Goal: Register for event/course

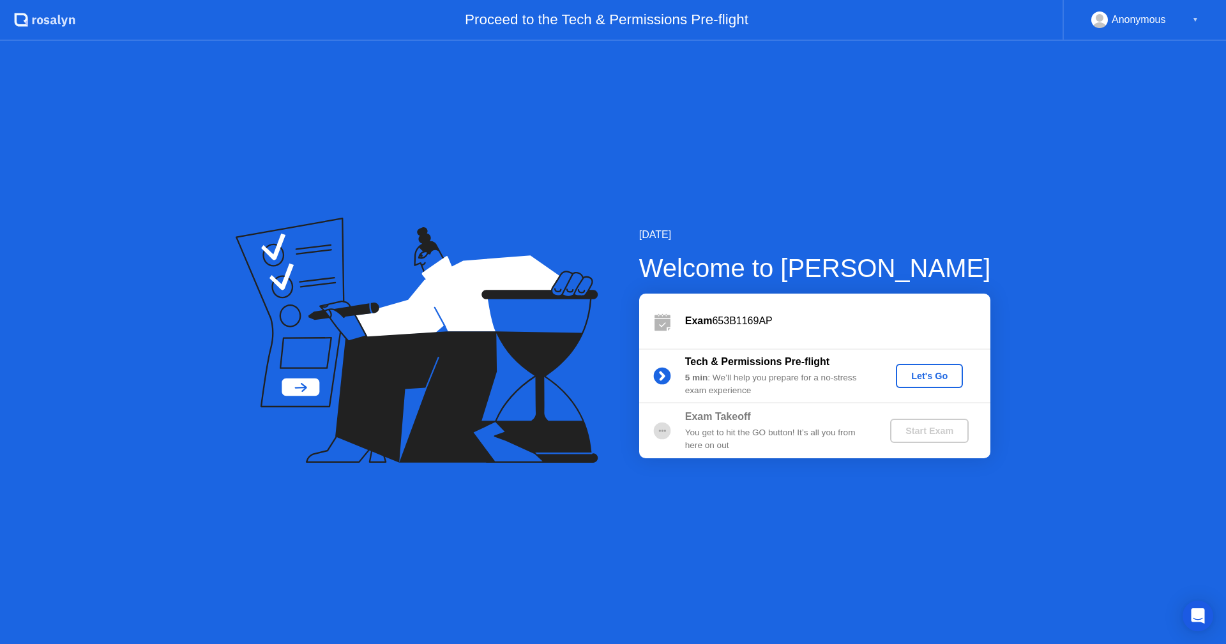
click at [954, 374] on div "Let's Go" at bounding box center [929, 376] width 57 height 10
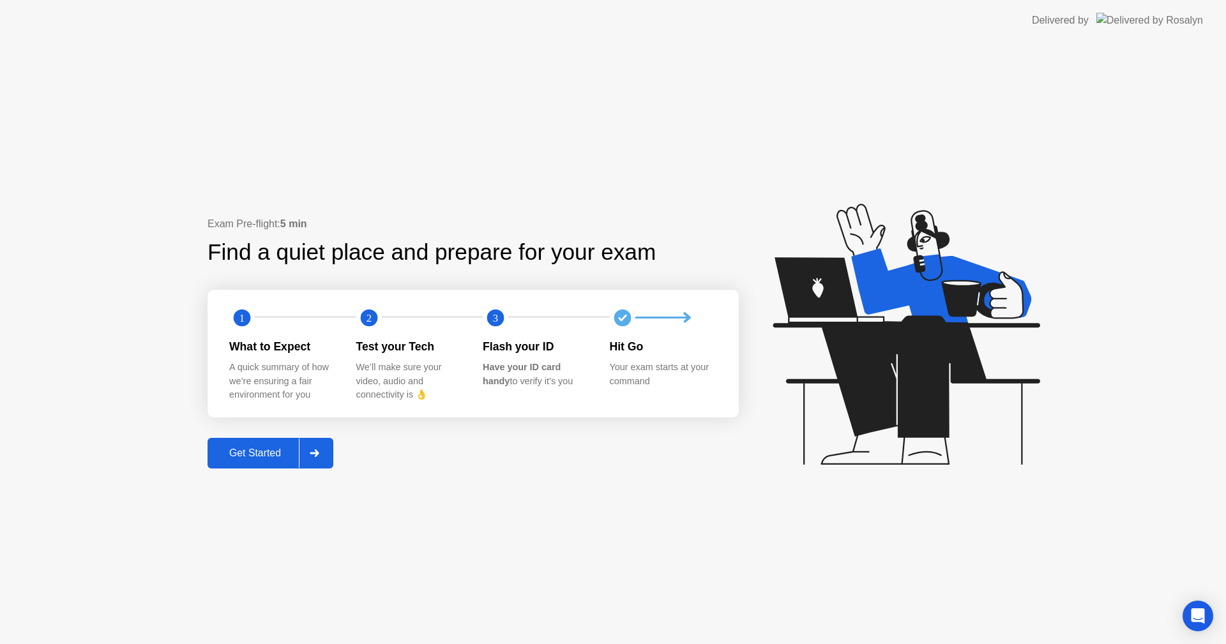
click at [252, 455] on div "Get Started" at bounding box center [255, 453] width 88 height 11
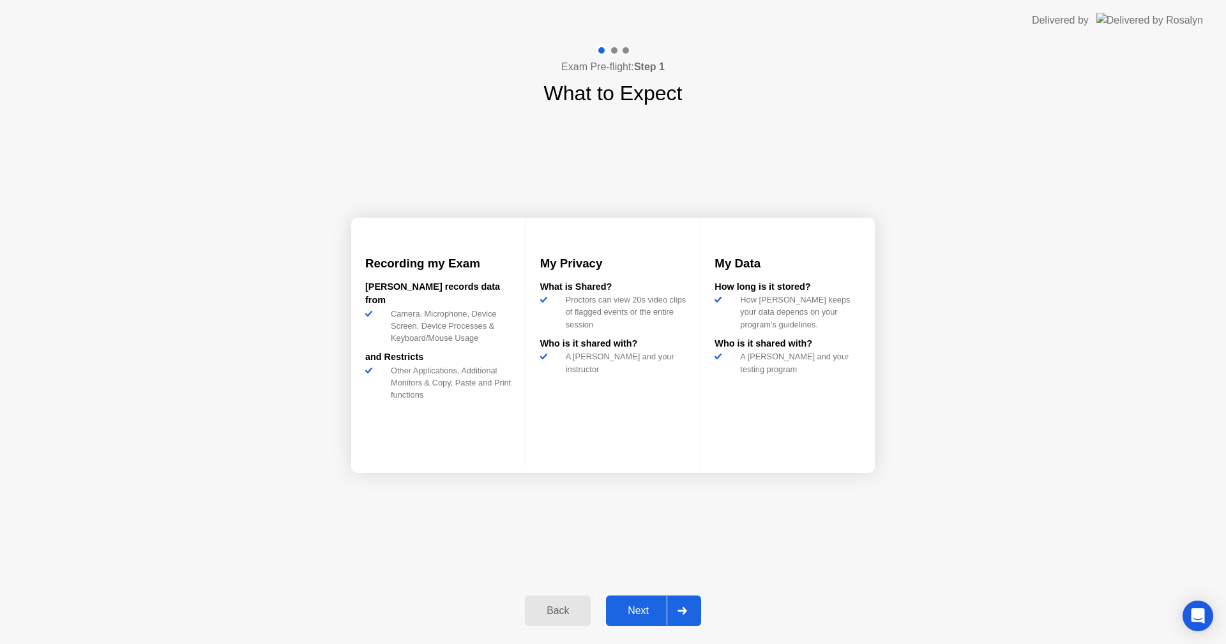
click at [646, 613] on div "Next" at bounding box center [638, 610] width 57 height 11
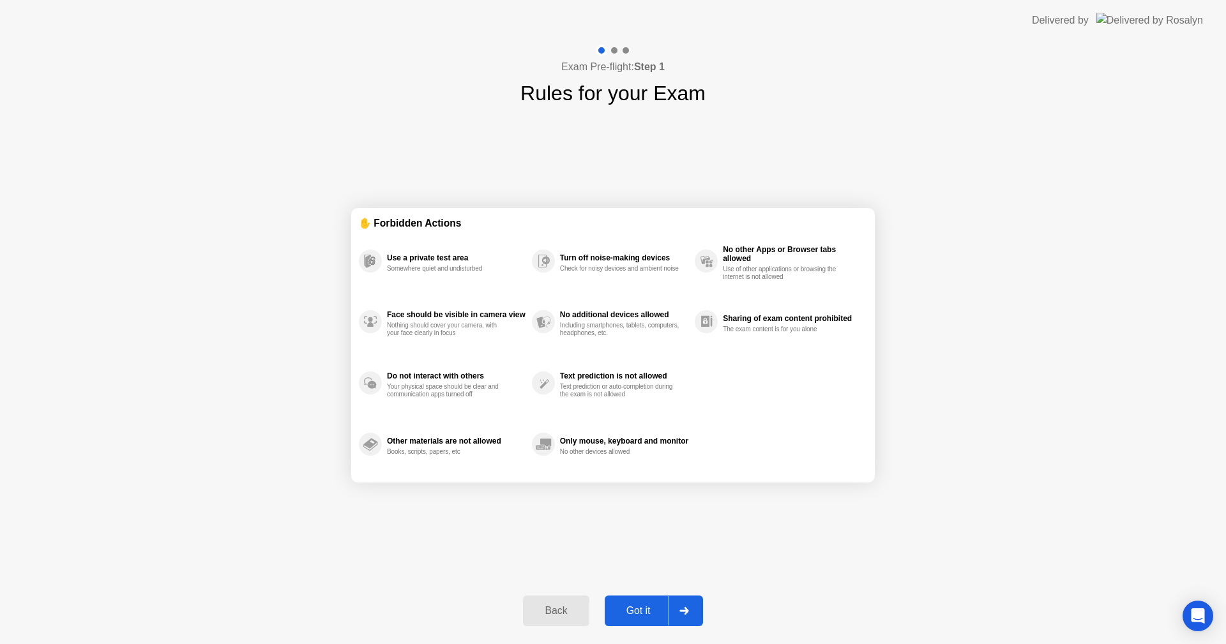
click at [643, 613] on div "Got it" at bounding box center [639, 610] width 60 height 11
select select "**********"
select select "*******"
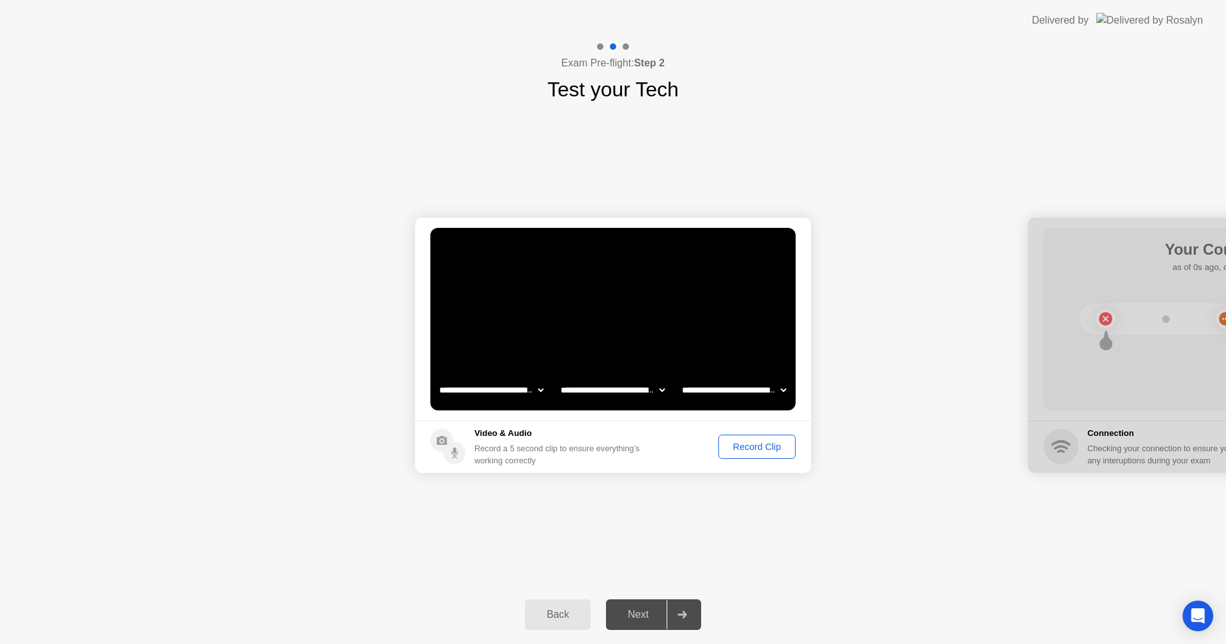
click at [680, 618] on icon at bounding box center [683, 615] width 10 height 8
click at [635, 619] on div "Next" at bounding box center [638, 614] width 57 height 11
drag, startPoint x: 759, startPoint y: 452, endPoint x: 754, endPoint y: 460, distance: 9.7
click at [759, 454] on button "Record Clip" at bounding box center [757, 447] width 77 height 24
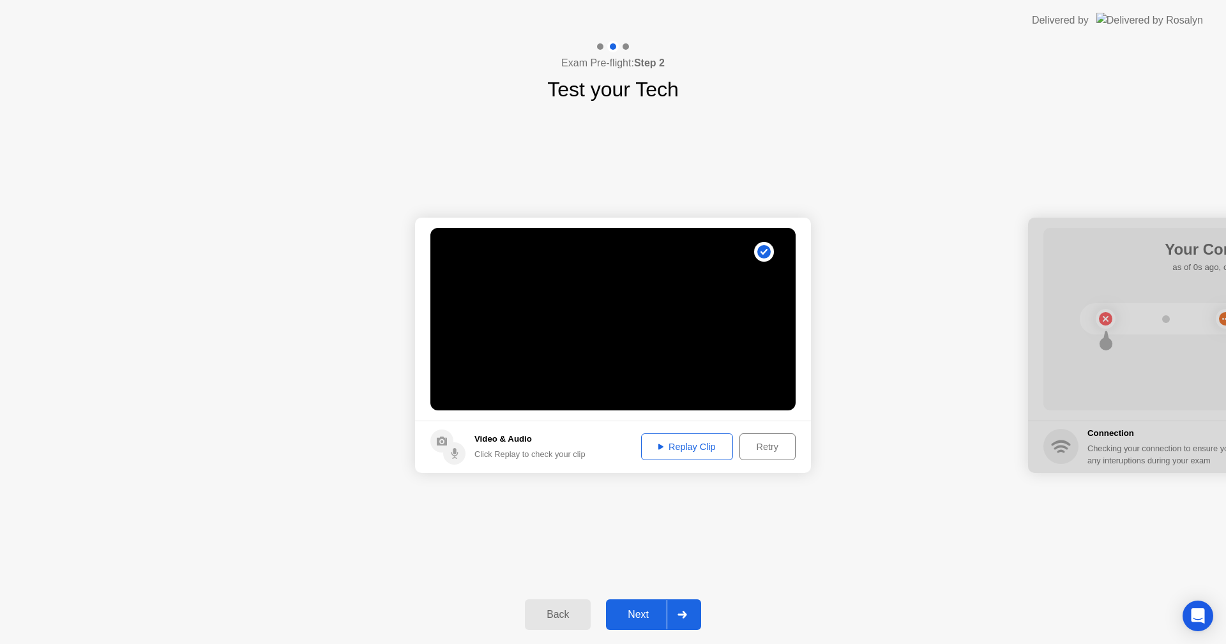
click at [675, 450] on div "Replay Clip" at bounding box center [687, 447] width 83 height 10
click at [650, 446] on div "Replay Clip" at bounding box center [687, 447] width 83 height 10
click at [450, 454] on circle at bounding box center [454, 454] width 22 height 22
click at [768, 446] on div "Retry" at bounding box center [767, 447] width 47 height 10
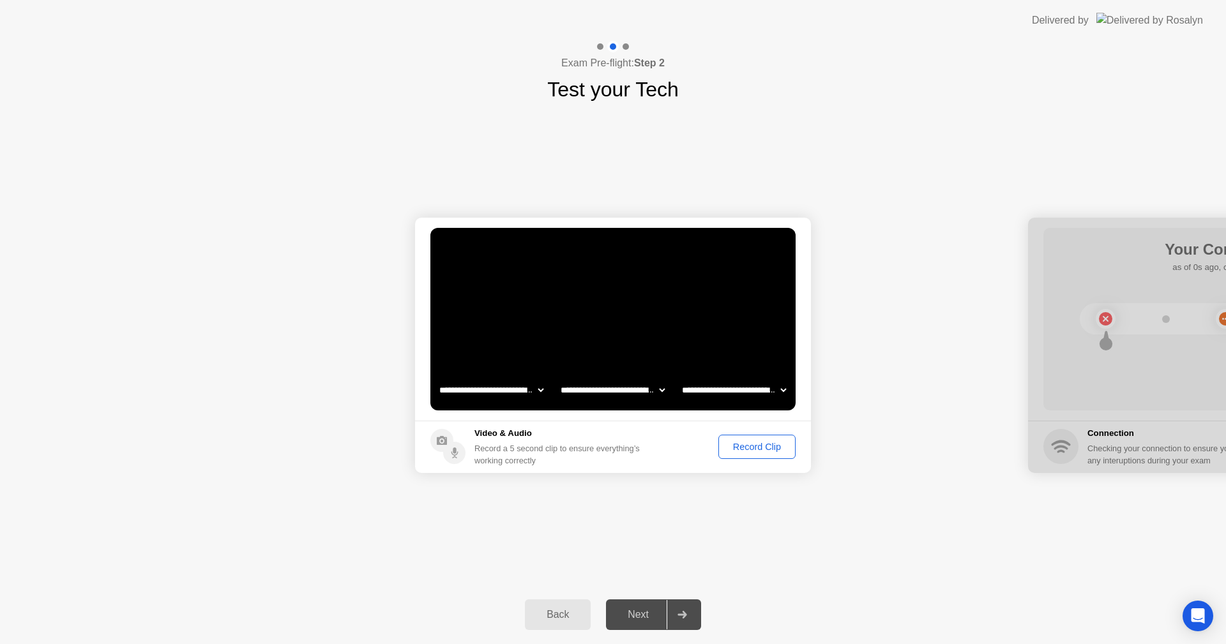
click at [652, 390] on select "**********" at bounding box center [612, 390] width 109 height 26
select select "**********"
click at [558, 377] on select "**********" at bounding box center [612, 390] width 109 height 26
click at [748, 397] on select "**********" at bounding box center [734, 390] width 109 height 26
click at [754, 394] on select "**********" at bounding box center [734, 390] width 109 height 26
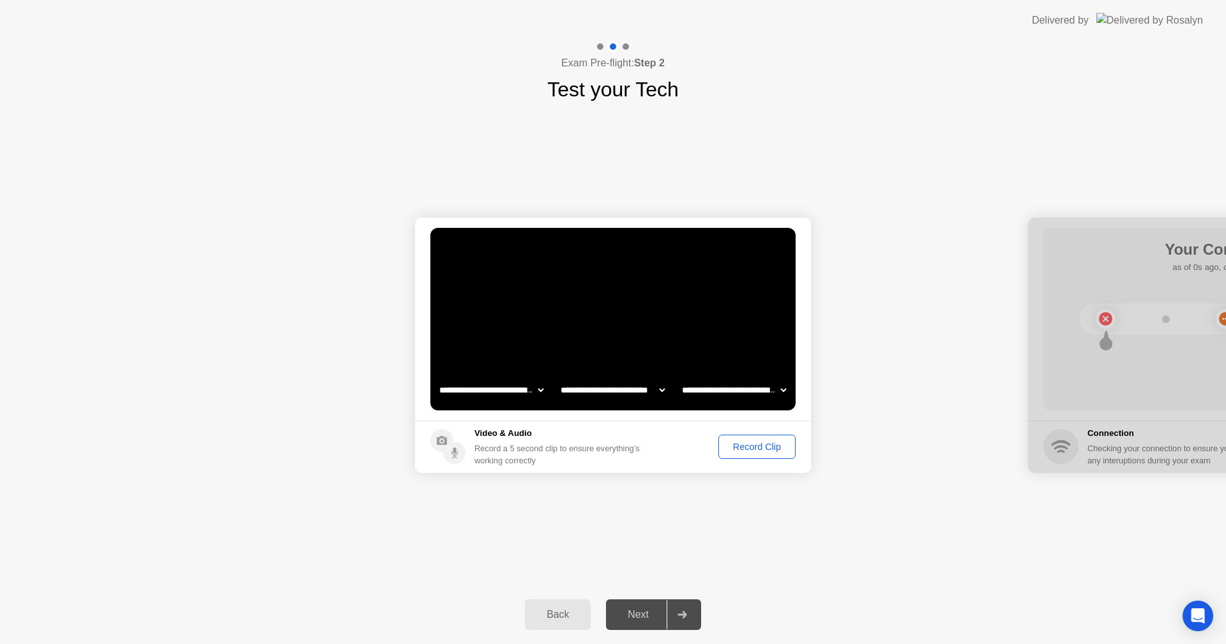
click at [753, 397] on select "**********" at bounding box center [734, 390] width 109 height 26
select select "**********"
click at [680, 377] on select "**********" at bounding box center [734, 390] width 109 height 26
click at [738, 449] on div "Record Clip" at bounding box center [757, 447] width 68 height 10
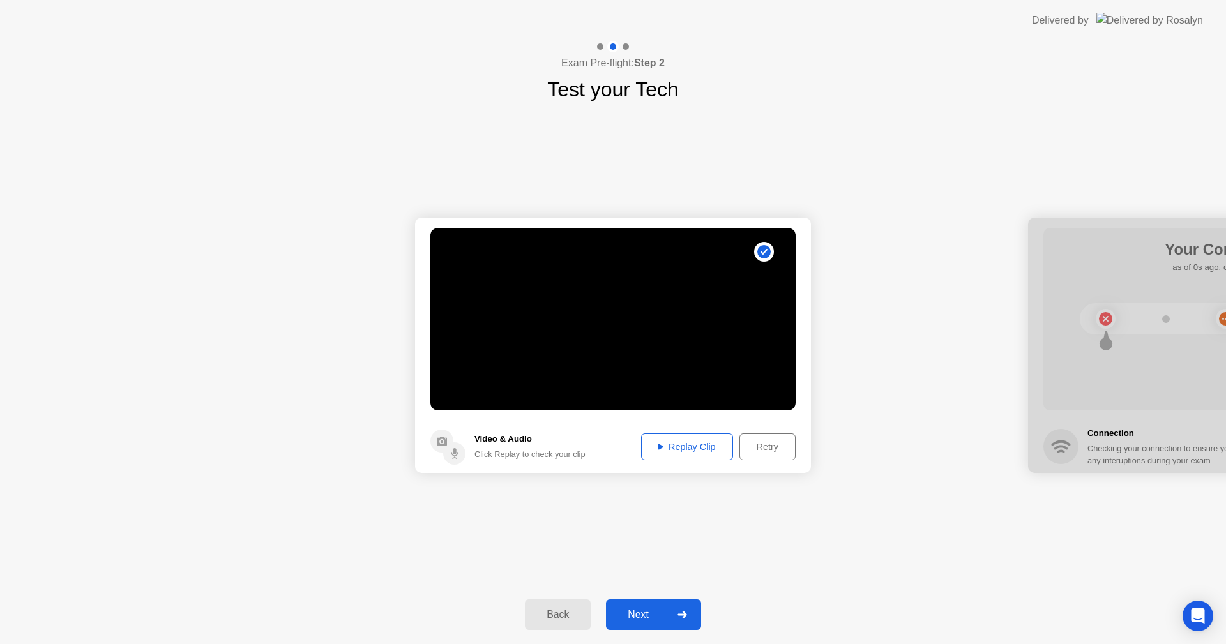
click at [657, 451] on div "Replay Clip" at bounding box center [687, 447] width 83 height 10
click at [660, 451] on div "Replay Clip" at bounding box center [687, 447] width 83 height 10
click at [681, 619] on div at bounding box center [682, 614] width 31 height 29
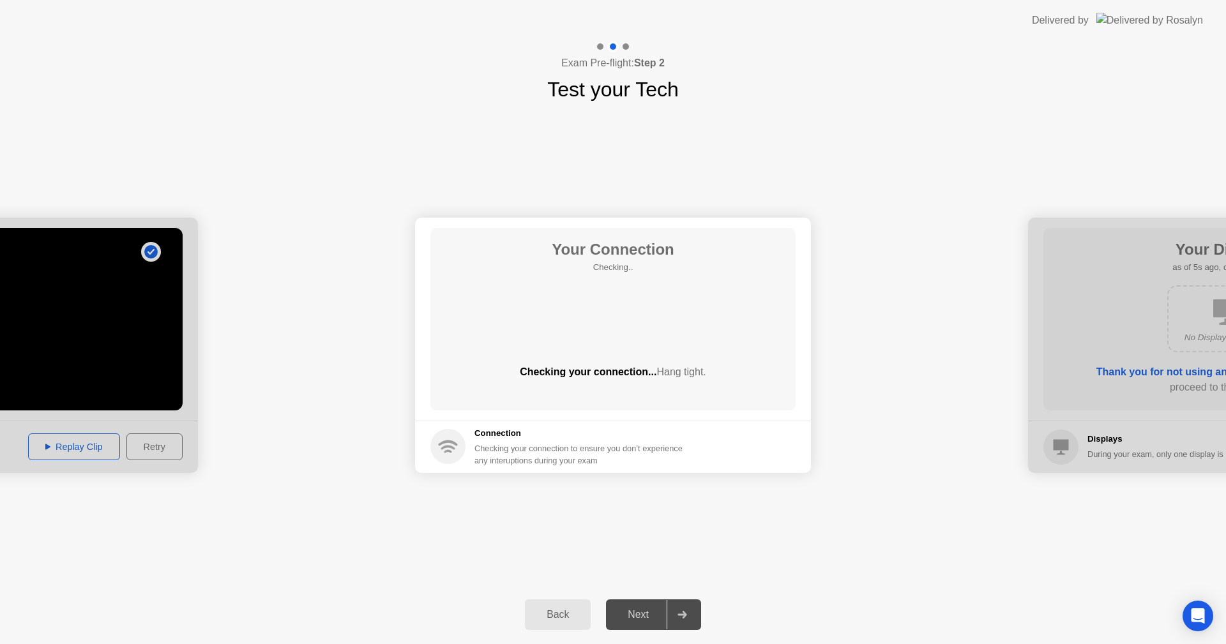
click at [646, 619] on div "Next" at bounding box center [638, 614] width 57 height 11
click at [694, 617] on div at bounding box center [682, 614] width 31 height 29
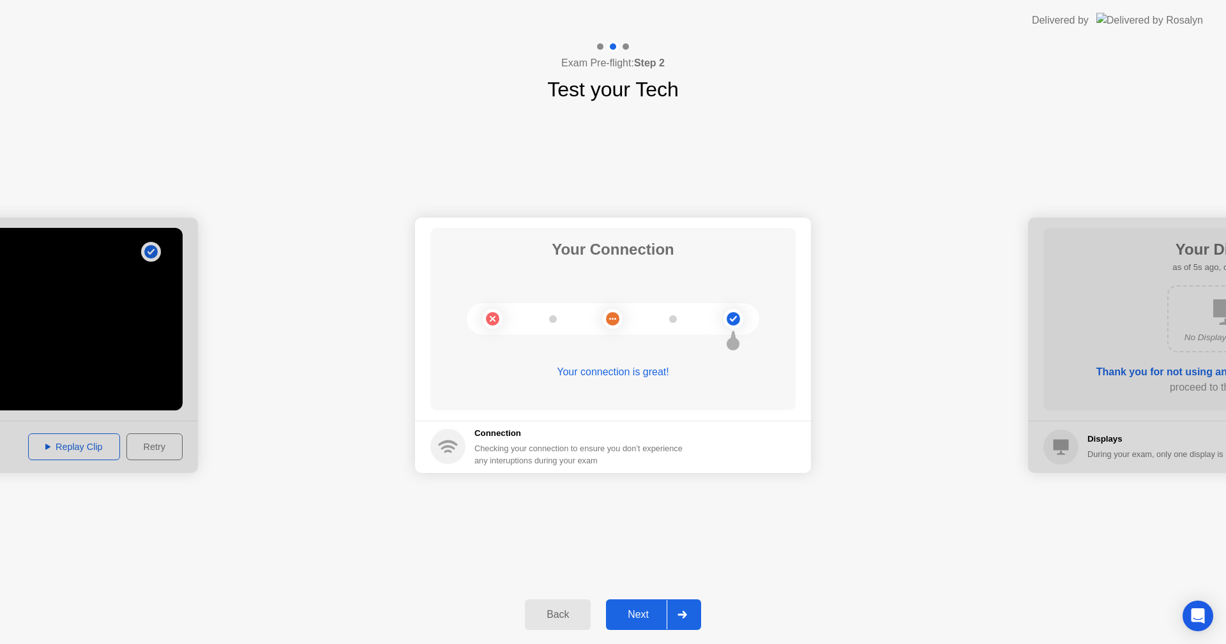
click at [672, 613] on div at bounding box center [682, 614] width 31 height 29
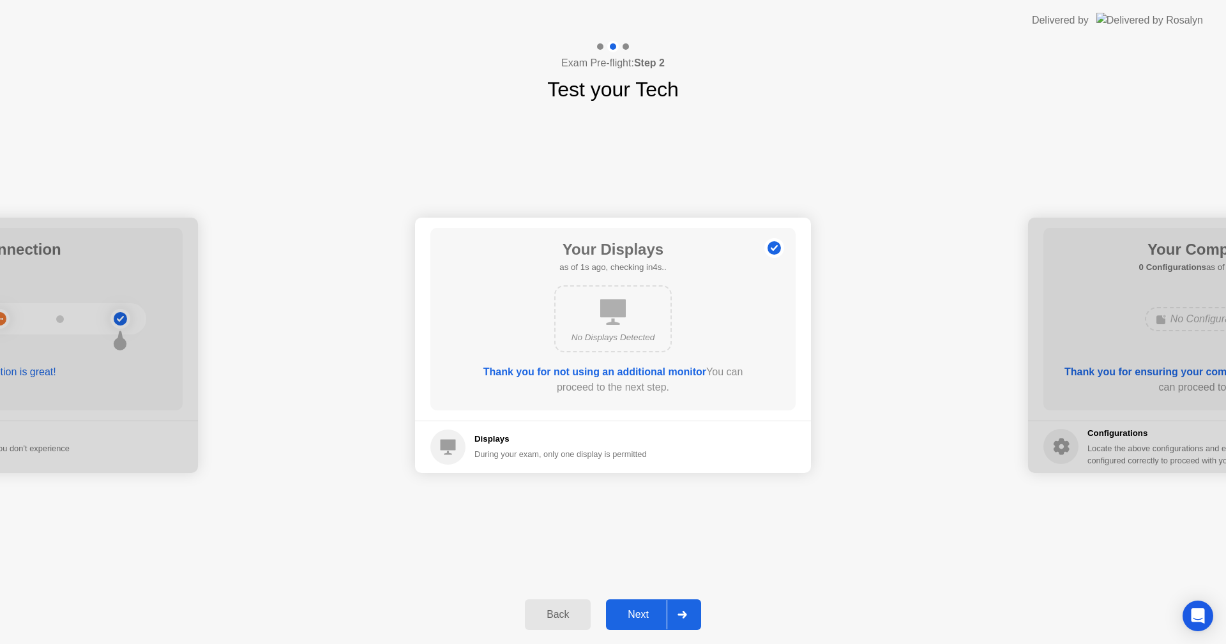
click at [683, 612] on div at bounding box center [682, 614] width 31 height 29
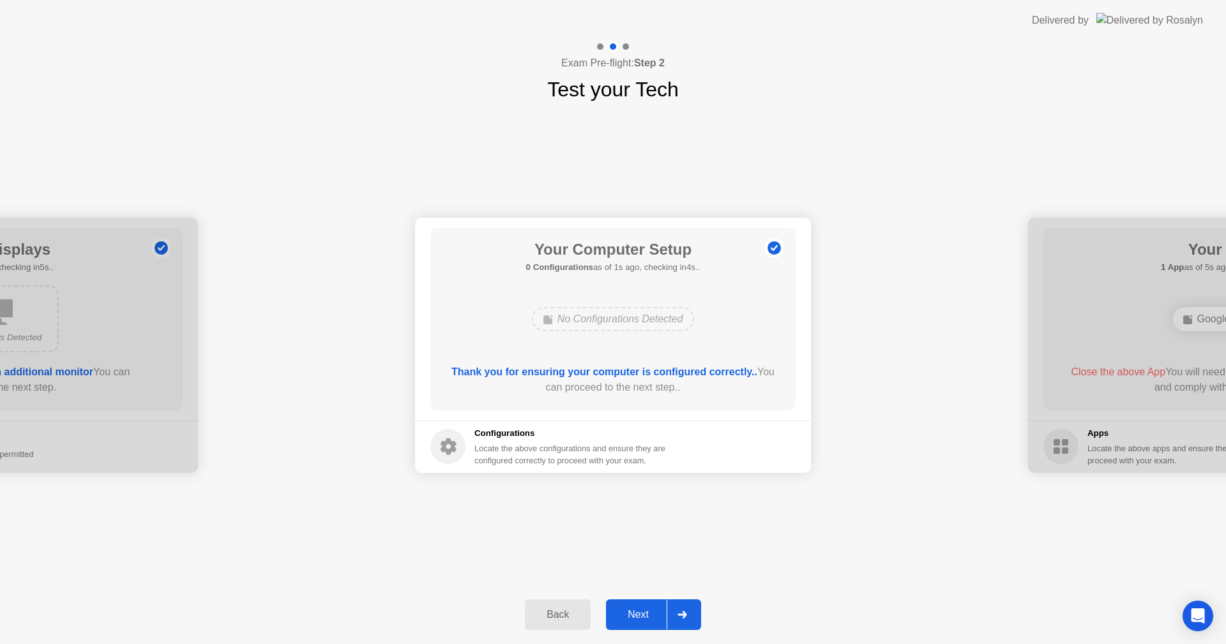
click at [679, 618] on icon at bounding box center [683, 615] width 10 height 8
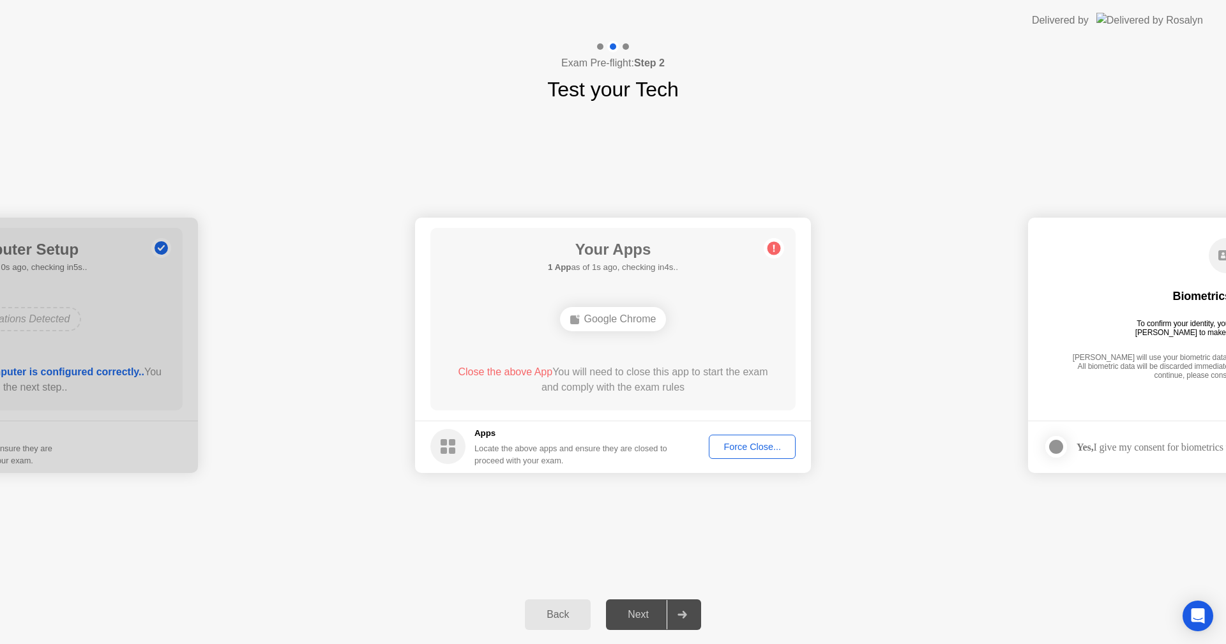
click at [675, 615] on div at bounding box center [682, 614] width 31 height 29
click at [683, 616] on icon at bounding box center [682, 615] width 9 height 8
click at [624, 317] on div "Google Chrome" at bounding box center [613, 319] width 107 height 24
click at [515, 372] on span "Close the above App" at bounding box center [505, 372] width 95 height 11
click at [684, 616] on icon at bounding box center [683, 615] width 10 height 8
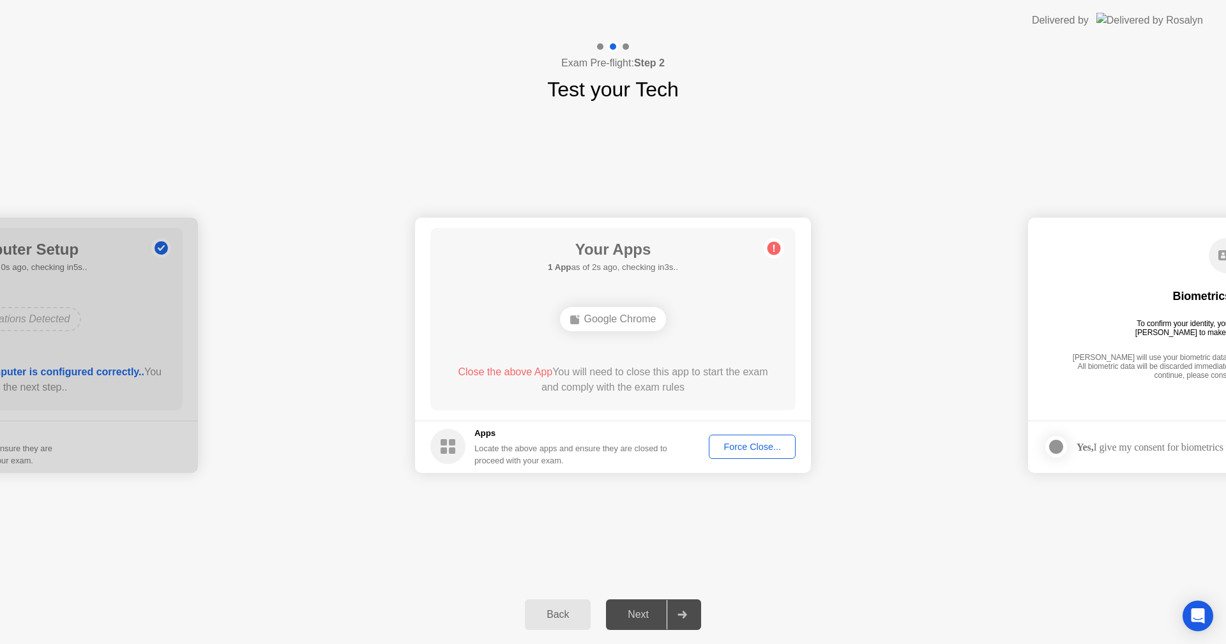
click at [630, 614] on div "Next" at bounding box center [638, 614] width 57 height 11
click at [686, 609] on div at bounding box center [682, 614] width 31 height 29
click at [747, 436] on button "Force Close..." at bounding box center [752, 447] width 87 height 24
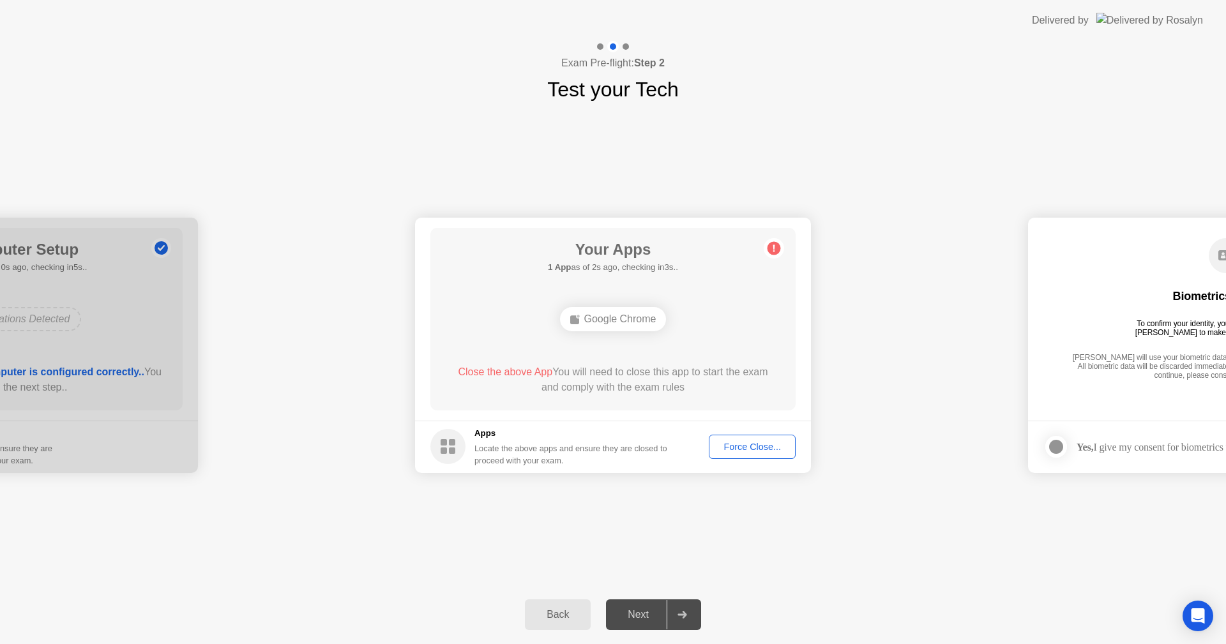
click at [682, 624] on div at bounding box center [682, 614] width 31 height 29
click at [676, 623] on div at bounding box center [682, 614] width 31 height 29
click at [642, 616] on div "Next" at bounding box center [638, 614] width 57 height 11
click at [676, 616] on div at bounding box center [682, 614] width 31 height 29
click at [677, 614] on div at bounding box center [682, 614] width 31 height 29
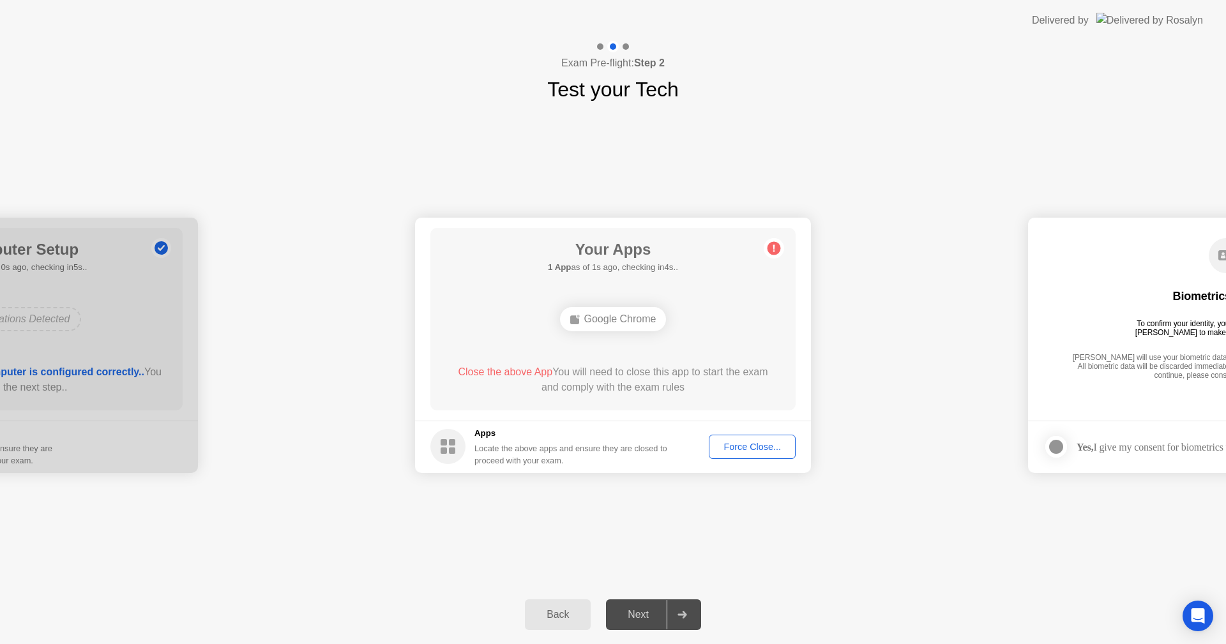
click at [677, 616] on div at bounding box center [682, 614] width 31 height 29
click at [683, 618] on icon at bounding box center [683, 615] width 10 height 8
click at [644, 617] on div "Next" at bounding box center [638, 614] width 57 height 11
click at [735, 450] on div "Force Close..." at bounding box center [752, 447] width 78 height 10
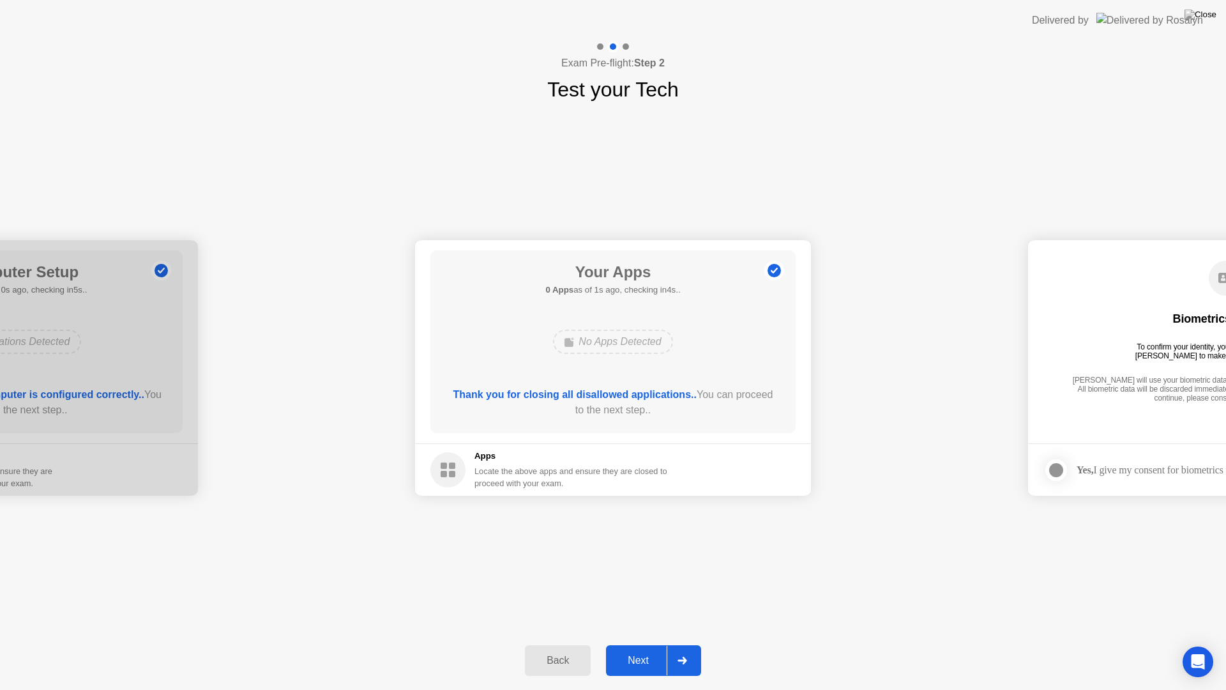
click at [627, 644] on div "Next" at bounding box center [638, 660] width 57 height 11
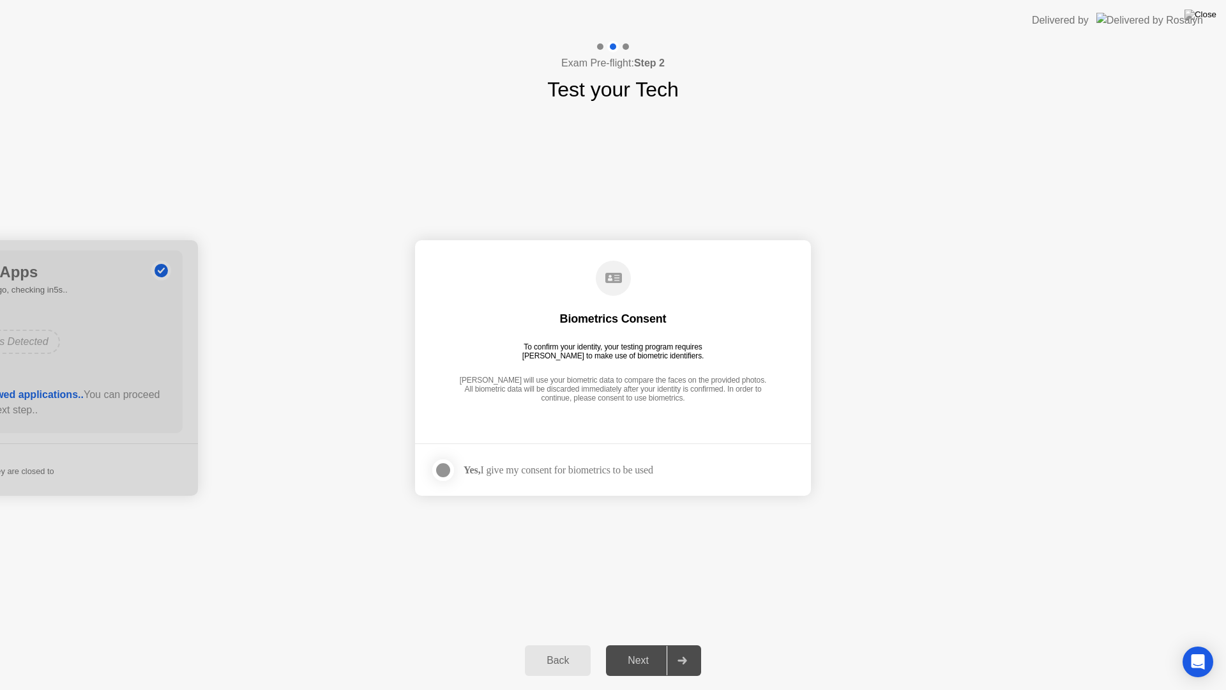
click at [649, 644] on div "Next" at bounding box center [638, 660] width 57 height 11
click at [685, 644] on div at bounding box center [682, 660] width 31 height 29
drag, startPoint x: 468, startPoint y: 474, endPoint x: 471, endPoint y: 483, distance: 9.3
click at [468, 476] on div "Yes, I give my consent for biometrics to be used" at bounding box center [541, 470] width 223 height 26
click at [450, 473] on label at bounding box center [446, 470] width 33 height 26
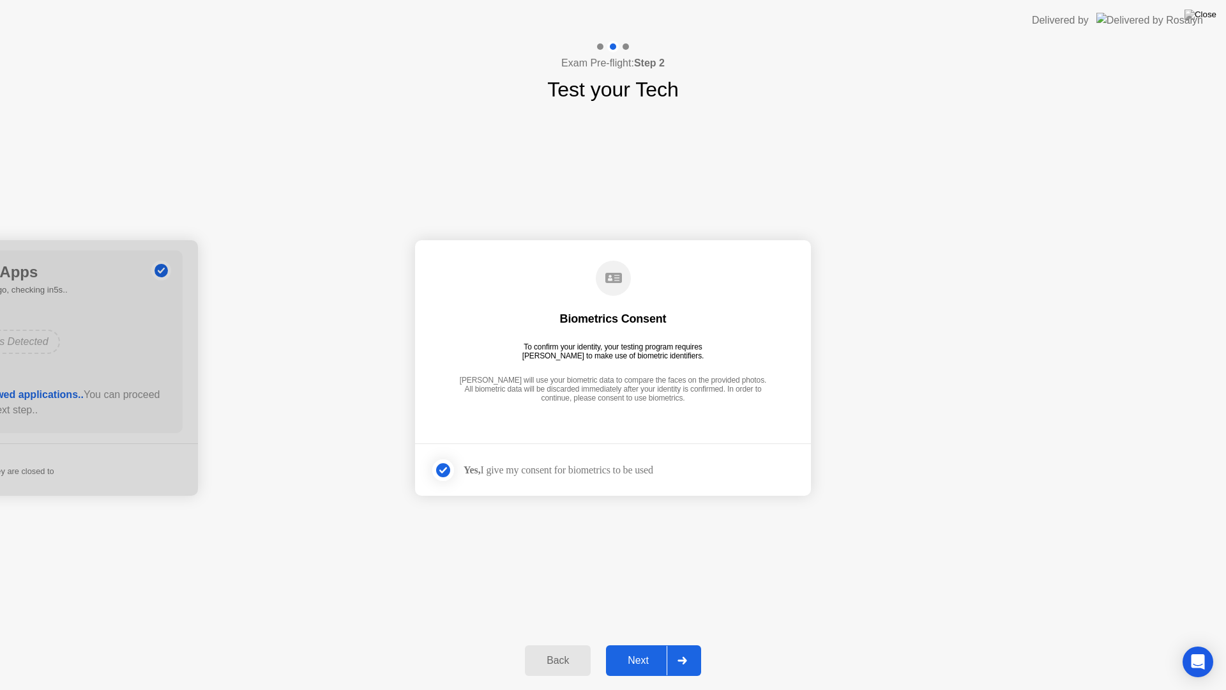
click at [439, 473] on icon at bounding box center [443, 470] width 8 height 8
click at [445, 464] on div at bounding box center [443, 469] width 15 height 15
click at [649, 644] on div "Next" at bounding box center [638, 660] width 57 height 11
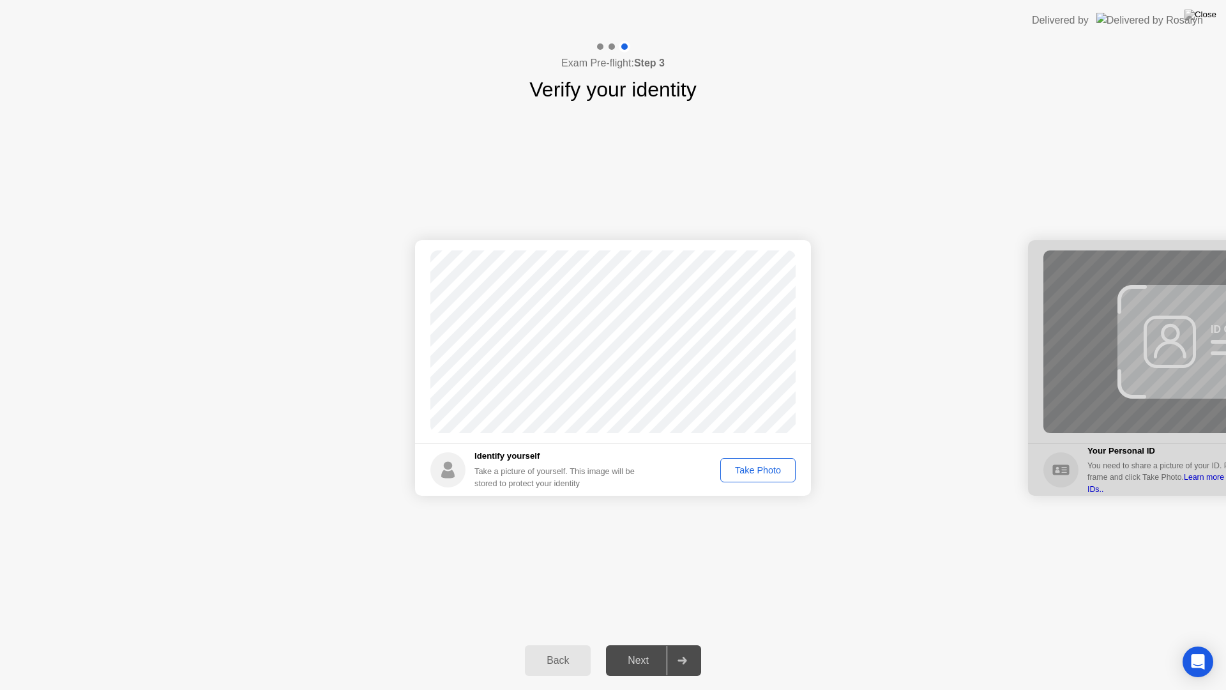
click at [756, 467] on div "Take Photo" at bounding box center [758, 470] width 66 height 10
click at [673, 644] on div at bounding box center [682, 660] width 31 height 29
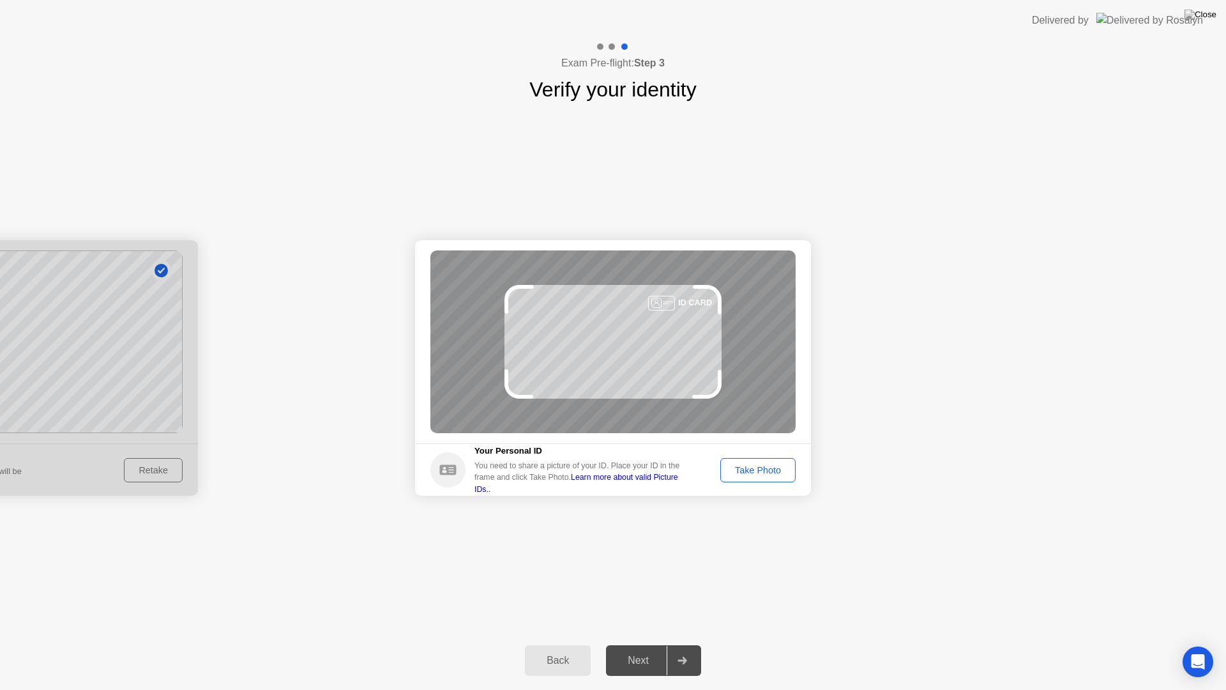
click at [745, 469] on div "Take Photo" at bounding box center [758, 470] width 66 height 10
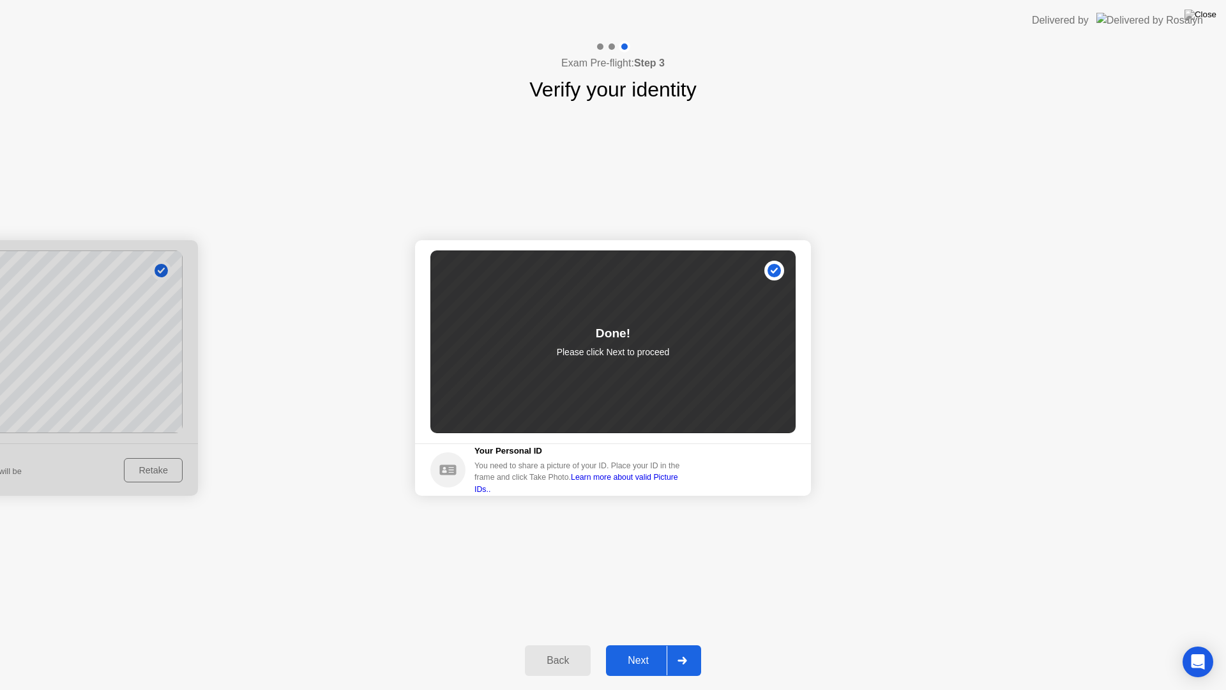
click at [645, 644] on button "Next" at bounding box center [653, 660] width 95 height 31
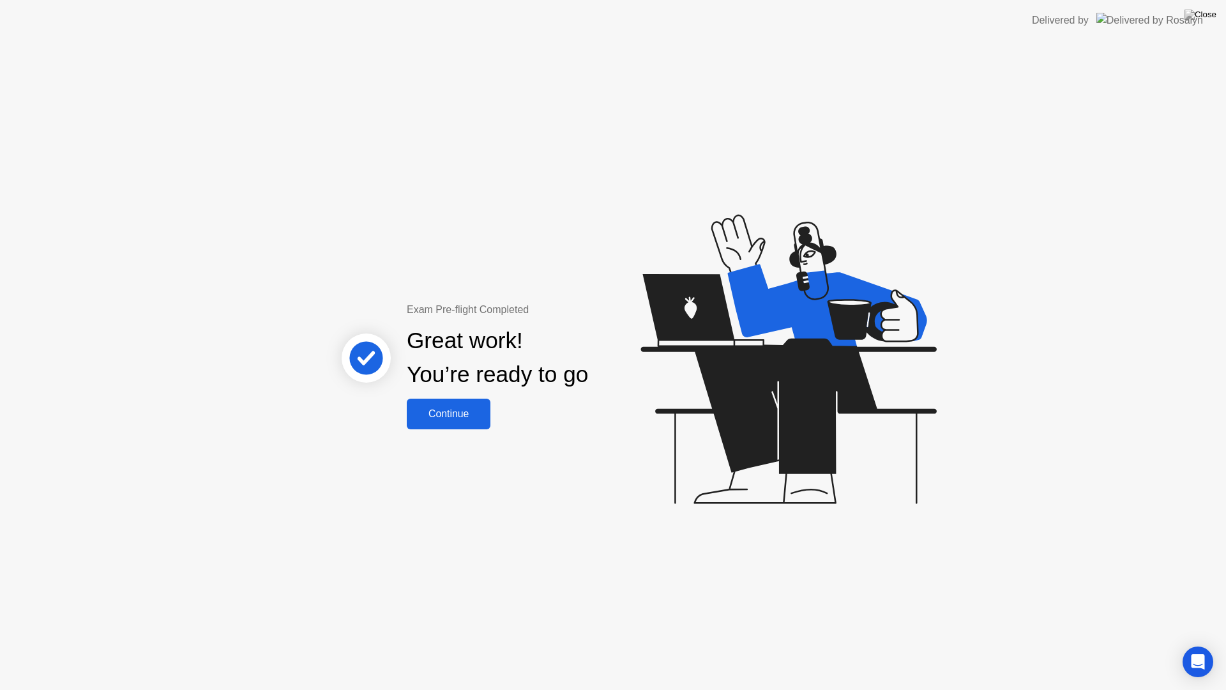
click at [443, 413] on div "Continue" at bounding box center [449, 413] width 76 height 11
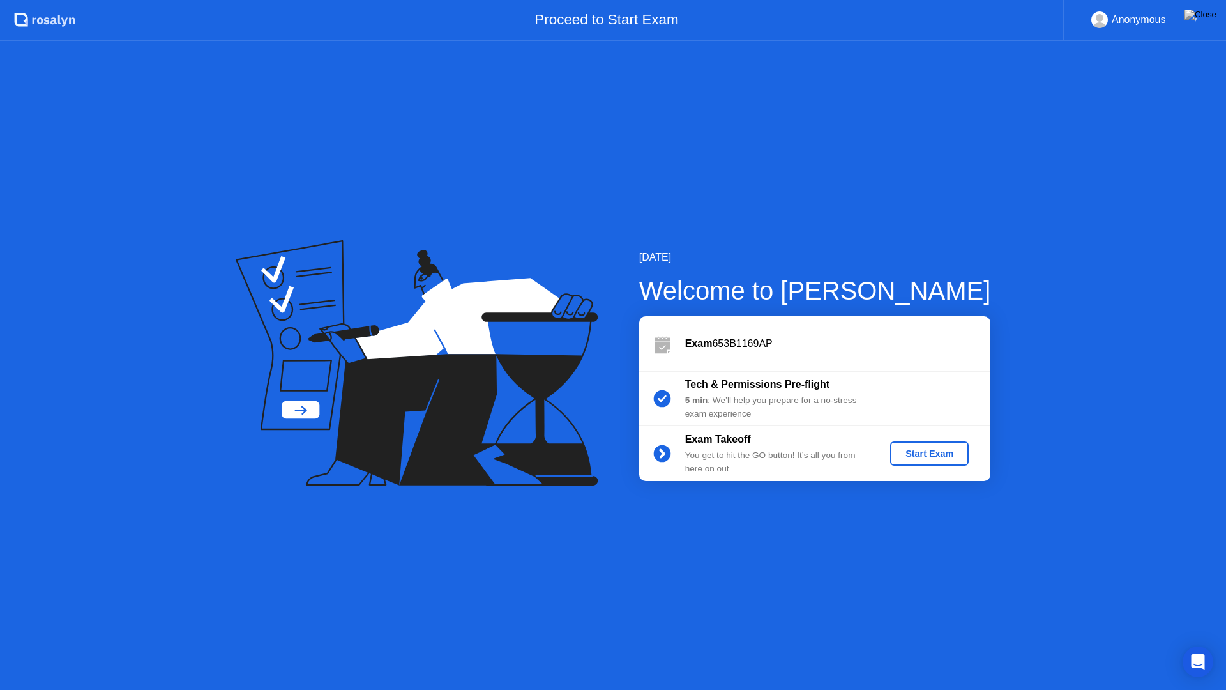
click at [941, 450] on div "Start Exam" at bounding box center [929, 453] width 68 height 10
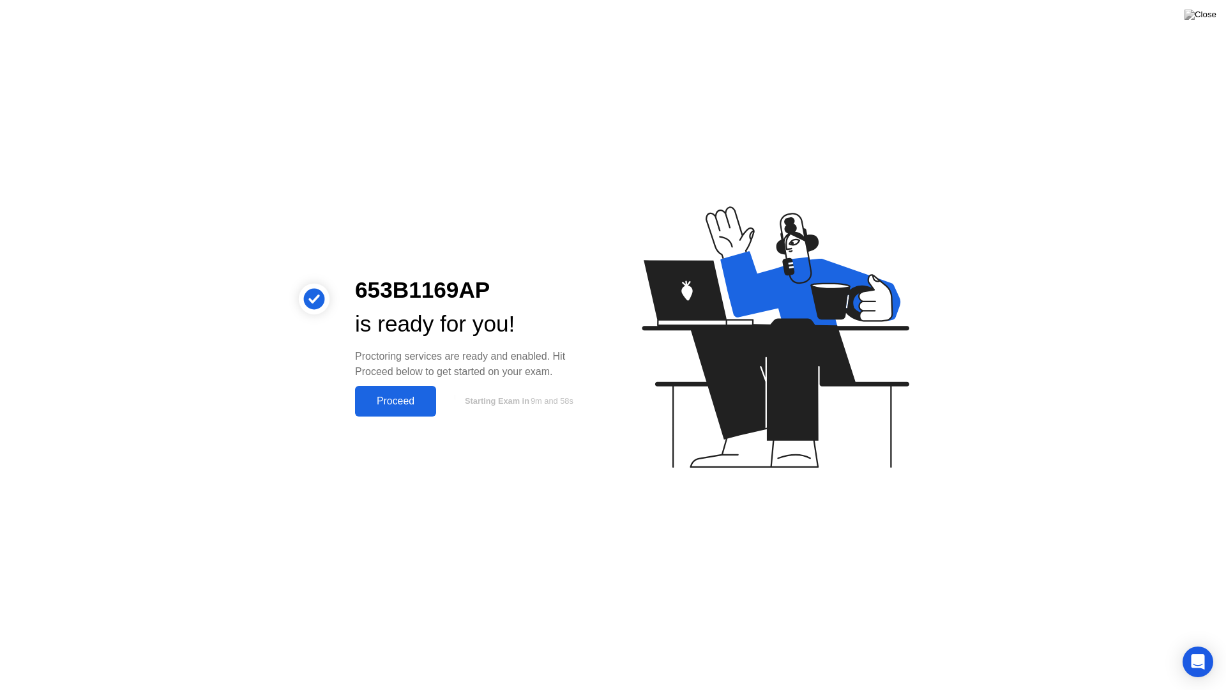
click at [403, 398] on div "Proceed" at bounding box center [395, 400] width 73 height 11
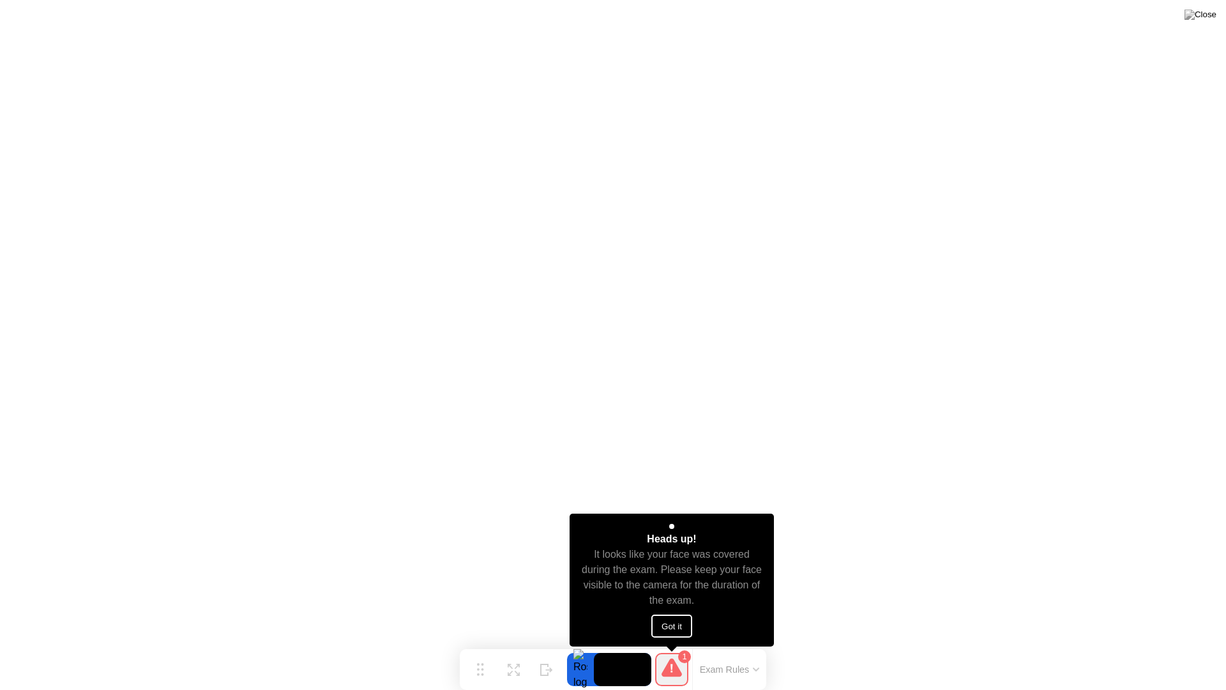
click at [673, 628] on button "Got it" at bounding box center [671, 625] width 41 height 23
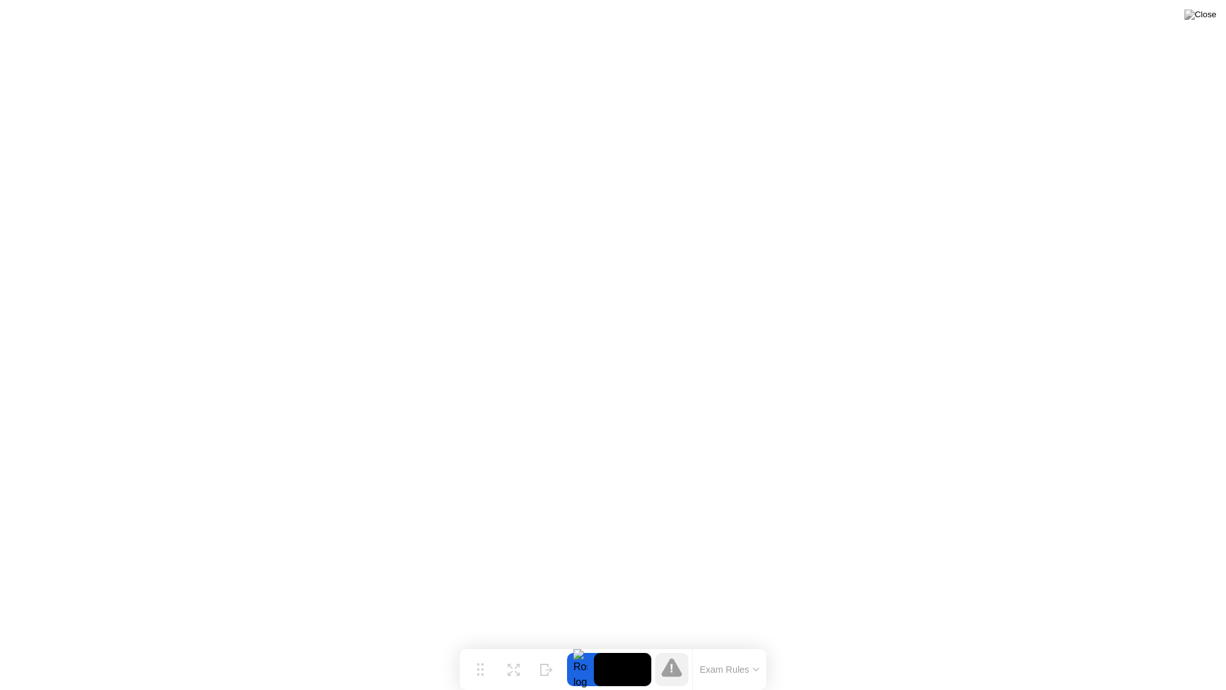
click at [674, 644] on icon at bounding box center [672, 667] width 20 height 19
click at [630, 644] on video at bounding box center [622, 669] width 57 height 33
drag, startPoint x: 482, startPoint y: 670, endPoint x: 472, endPoint y: 666, distance: 11.2
click at [472, 644] on circle at bounding box center [472, 665] width 3 height 3
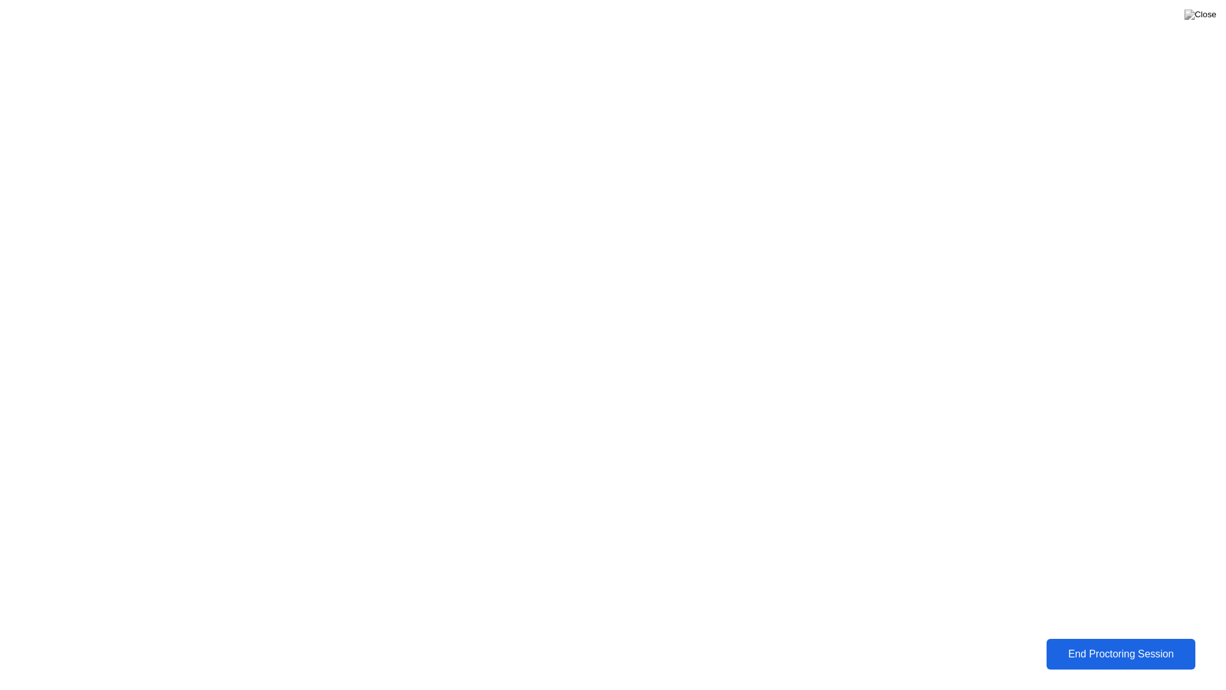
click at [1083, 644] on div "End Proctoring Session" at bounding box center [1121, 653] width 142 height 11
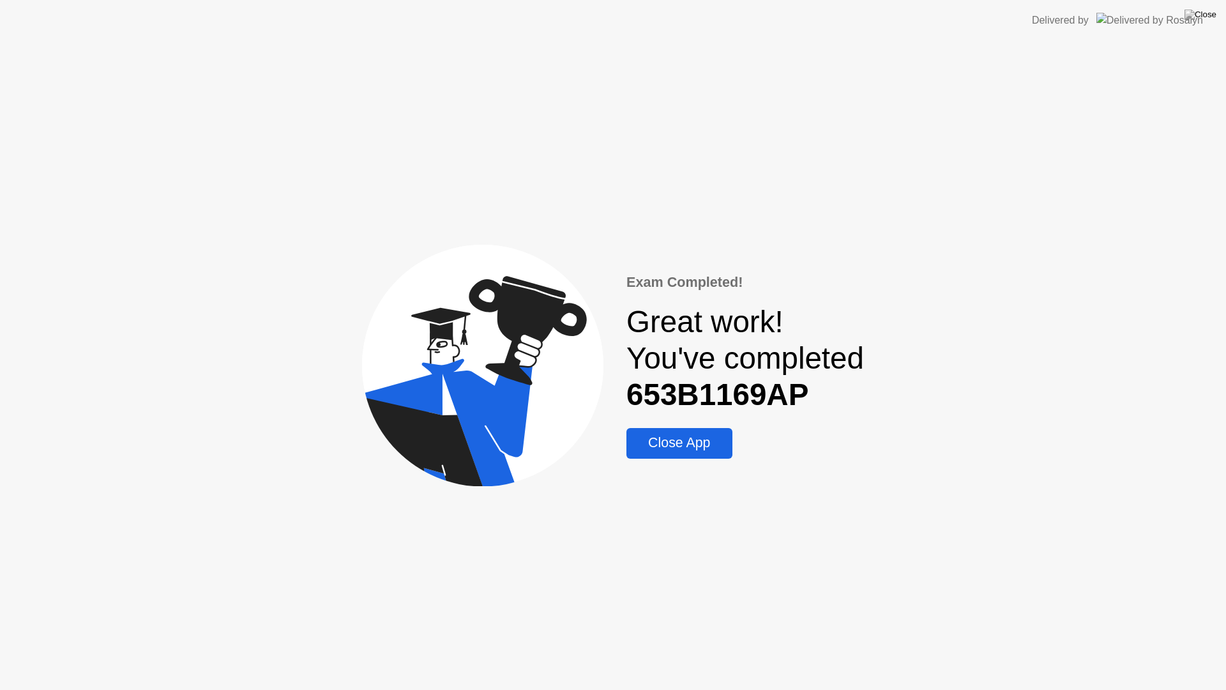
click at [669, 443] on div "Close App" at bounding box center [679, 443] width 98 height 16
